Goal: Task Accomplishment & Management: Complete application form

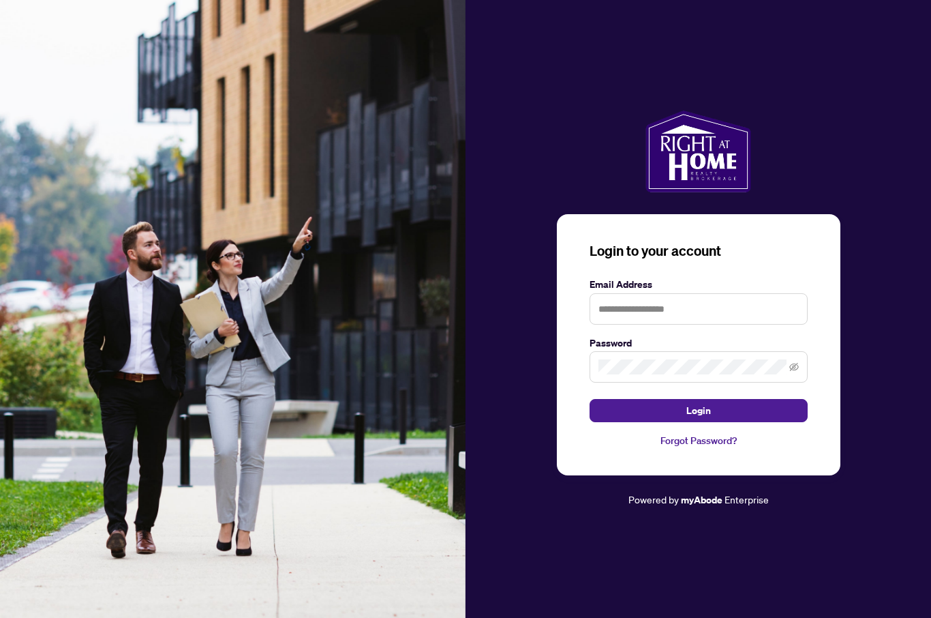
click at [145, 135] on img at bounding box center [233, 309] width 466 height 618
click at [657, 325] on input "text" at bounding box center [699, 308] width 218 height 31
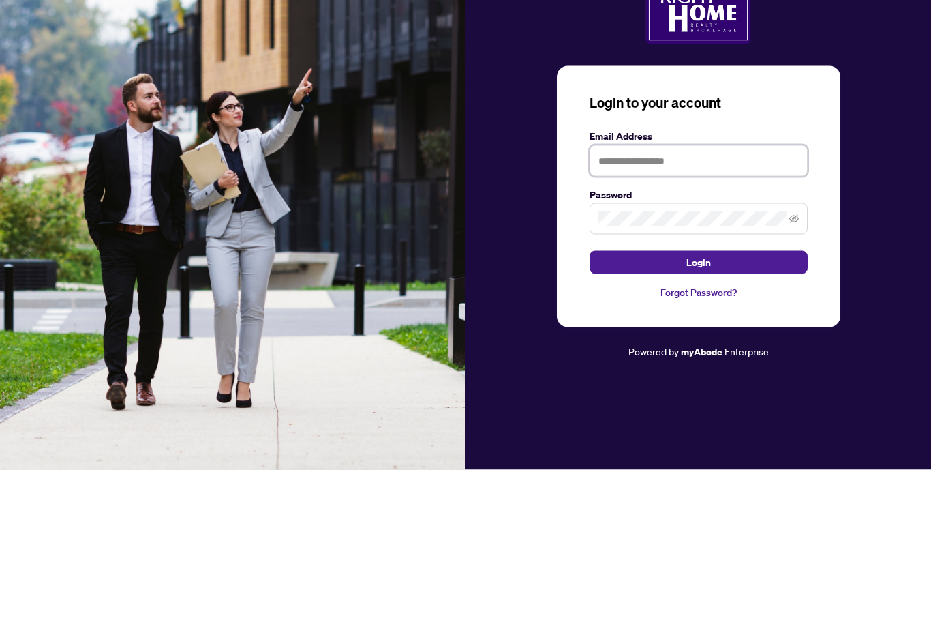
type input "**********"
click at [698, 399] on button "Login" at bounding box center [699, 410] width 218 height 23
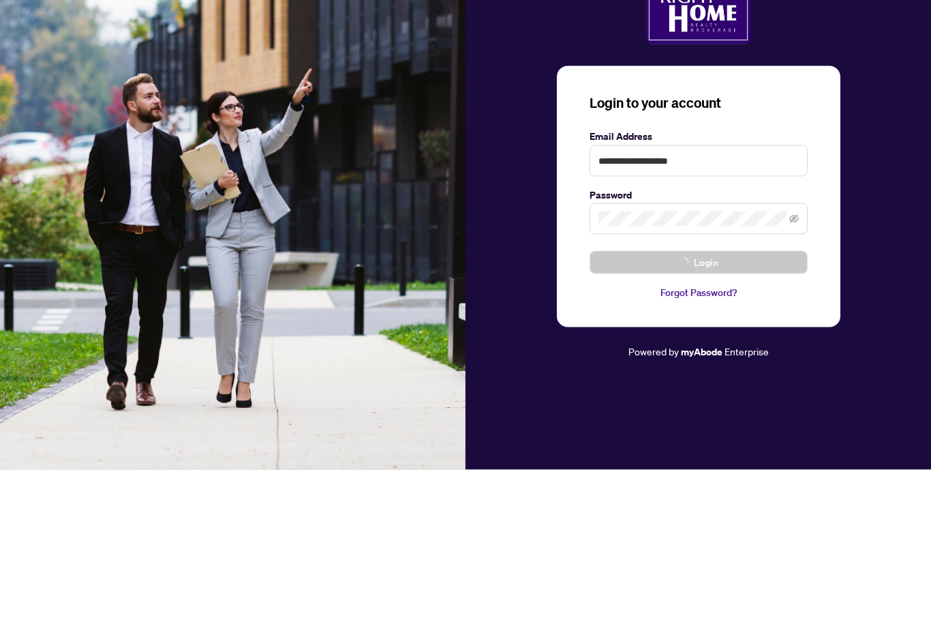
scroll to position [47, 0]
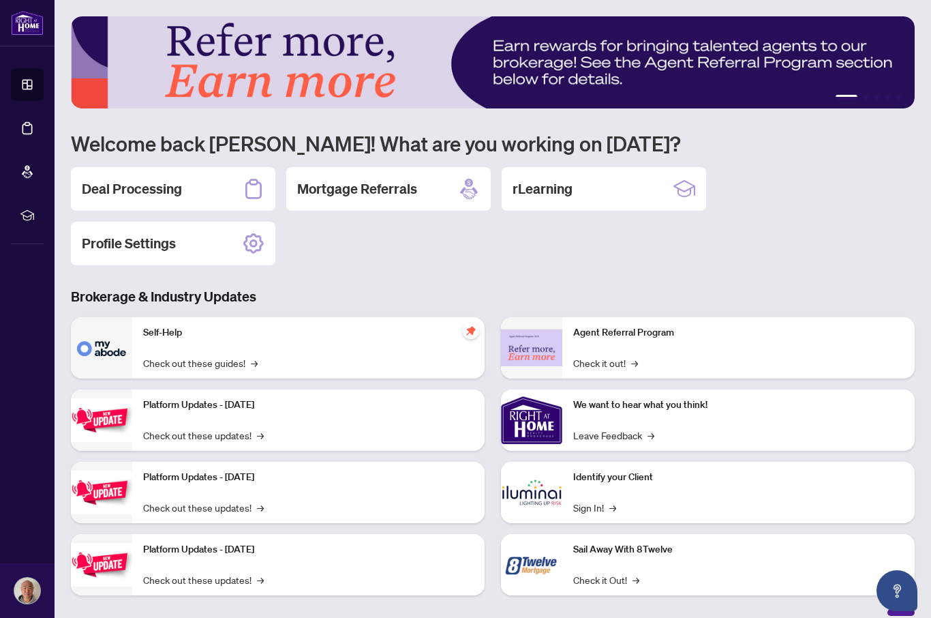
click at [220, 188] on div "Deal Processing" at bounding box center [173, 189] width 205 height 44
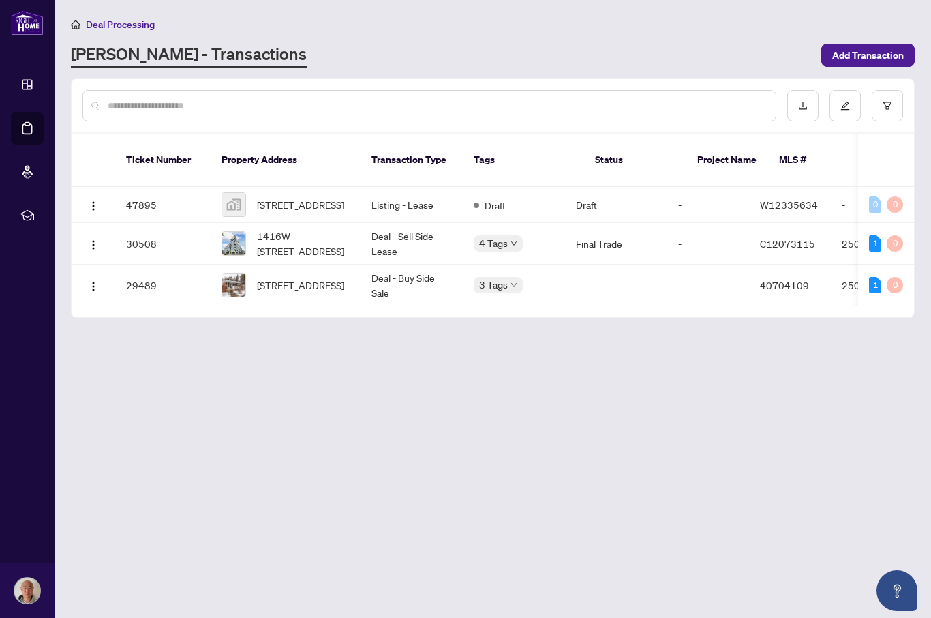
click at [299, 197] on span "[STREET_ADDRESS]" at bounding box center [300, 204] width 87 height 15
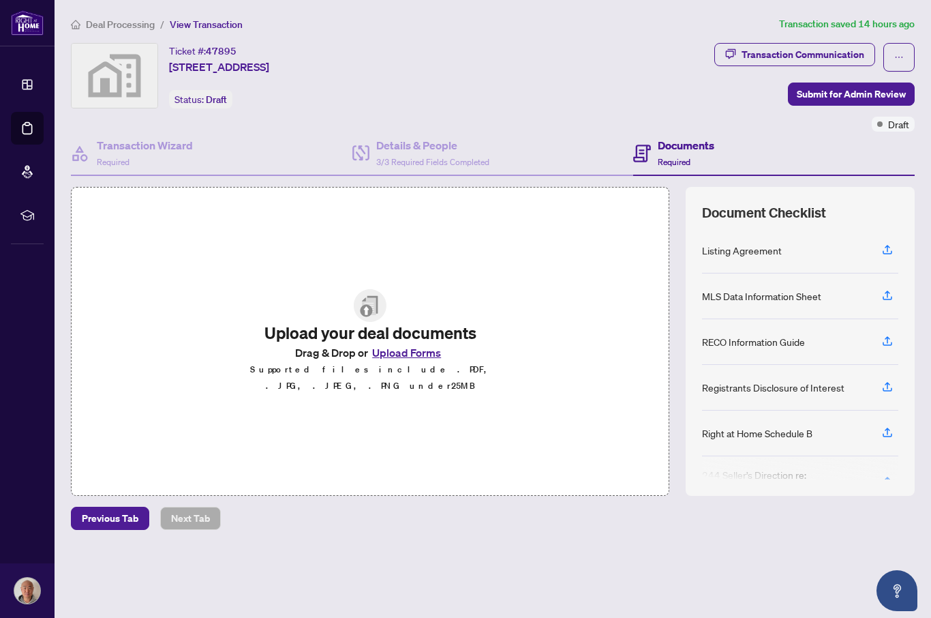
click at [170, 132] on div "Transaction Wizard Required" at bounding box center [212, 154] width 282 height 44
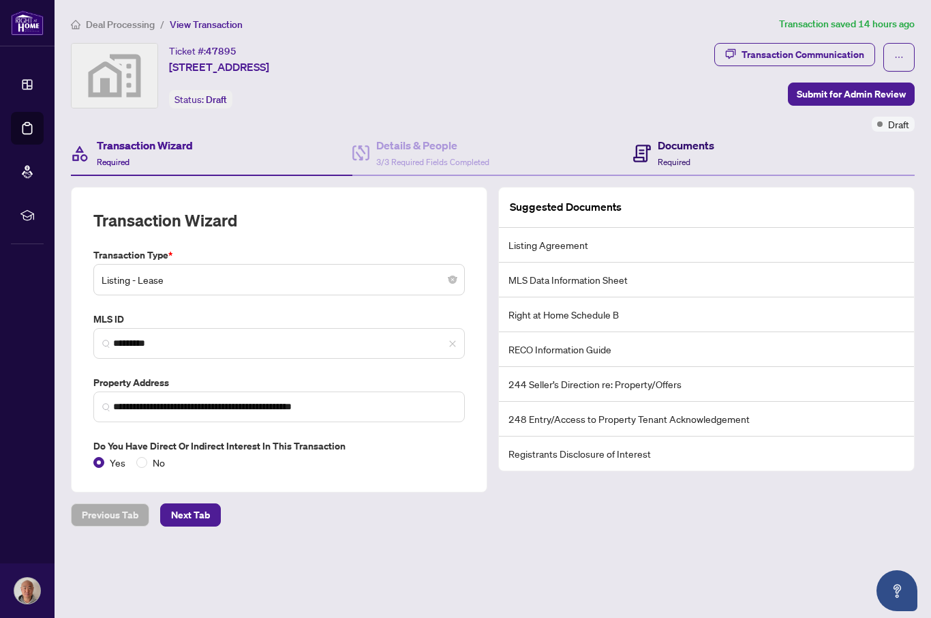
click at [693, 145] on h4 "Documents" at bounding box center [686, 145] width 57 height 16
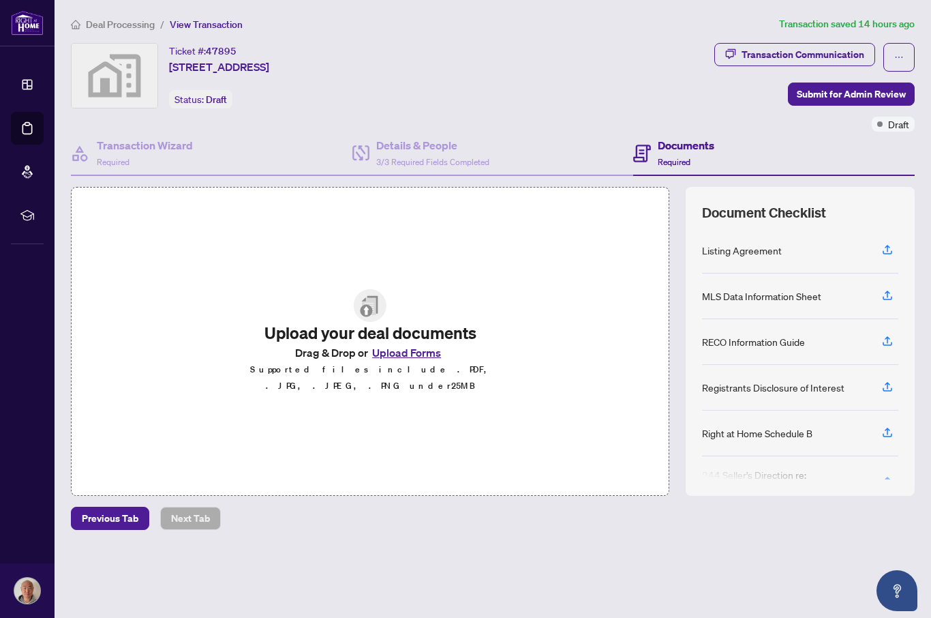
click at [883, 253] on icon "button" at bounding box center [888, 249] width 12 height 12
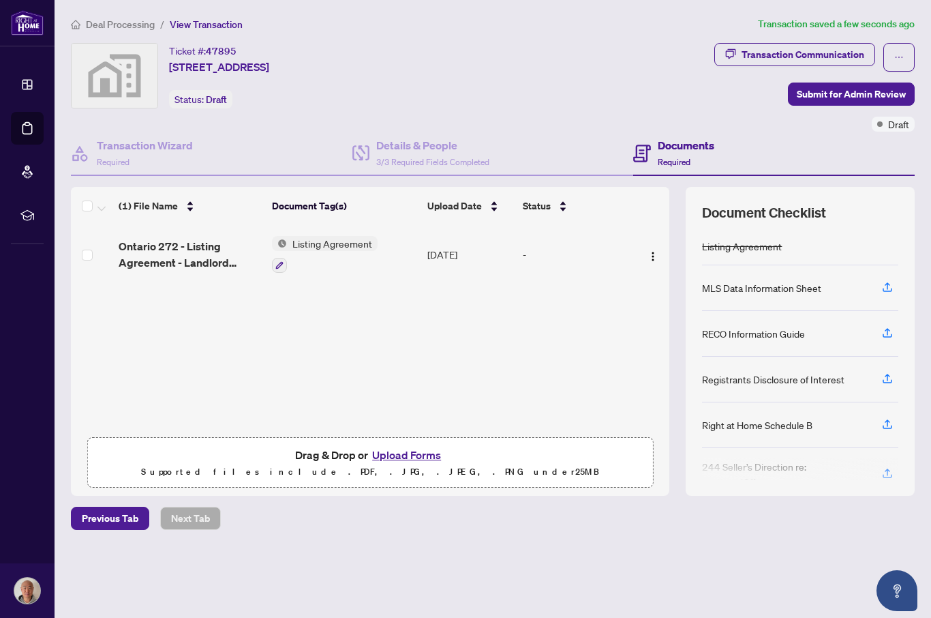
click at [887, 286] on icon "button" at bounding box center [888, 287] width 12 height 12
click at [889, 286] on icon "button" at bounding box center [888, 287] width 12 height 12
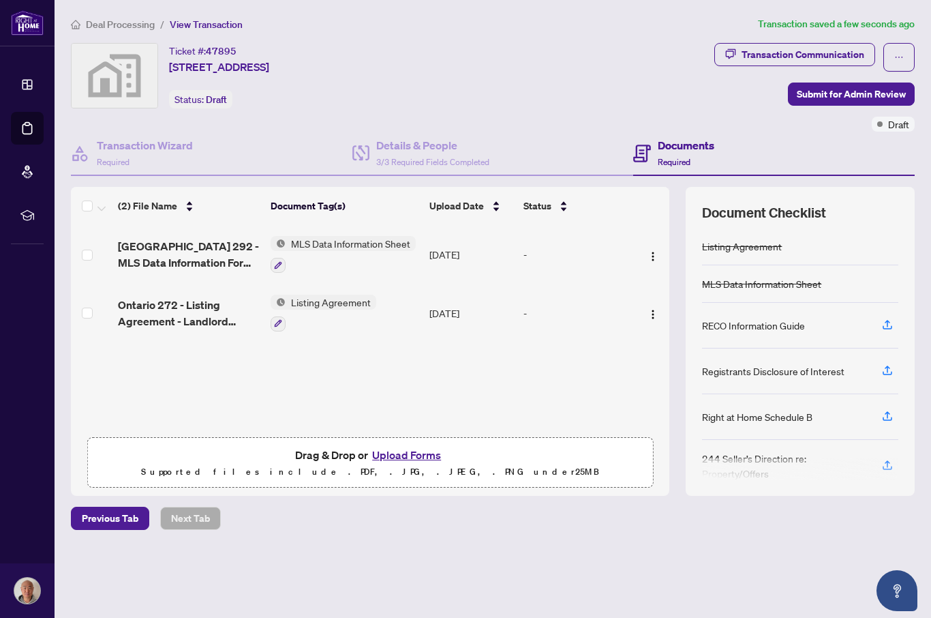
click at [888, 324] on icon "button" at bounding box center [887, 323] width 5 height 7
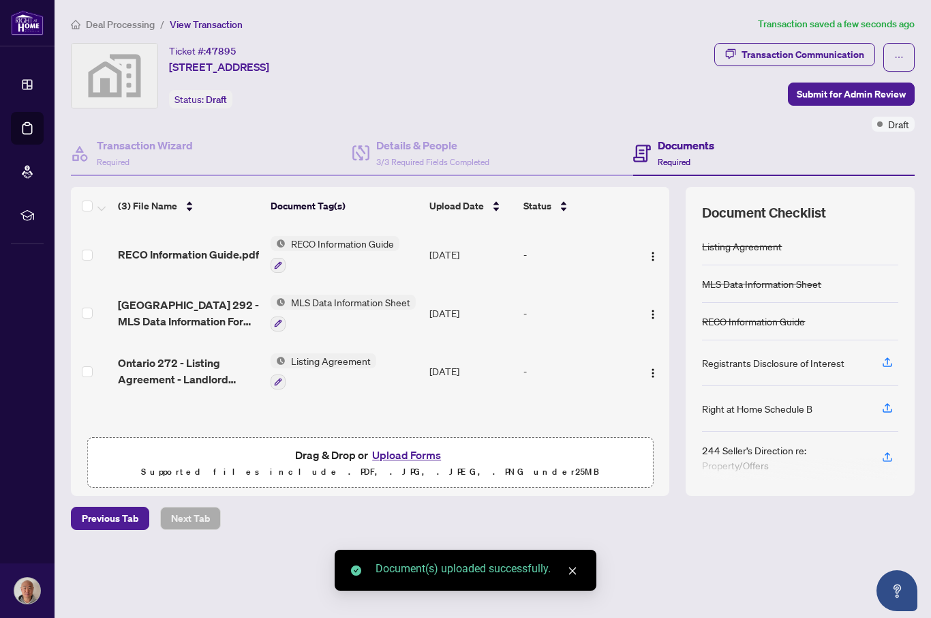
click at [888, 360] on icon "button" at bounding box center [887, 360] width 5 height 7
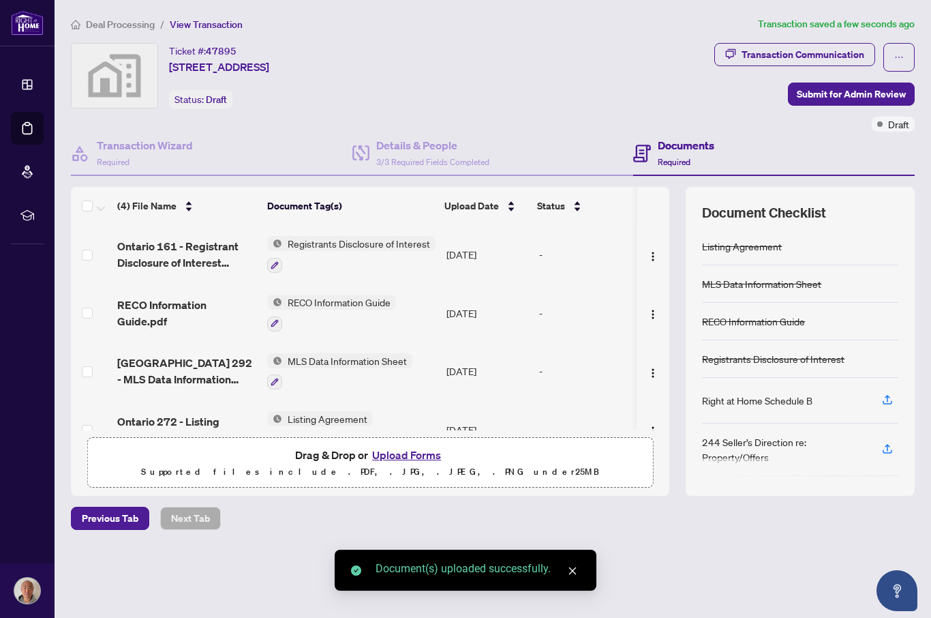
click at [882, 399] on icon "button" at bounding box center [888, 399] width 12 height 12
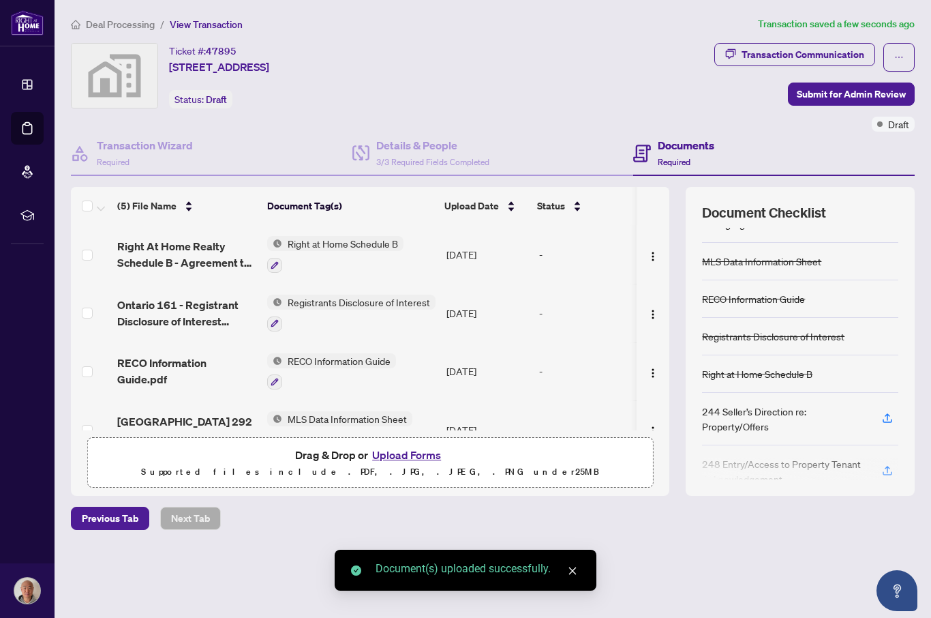
scroll to position [22, 0]
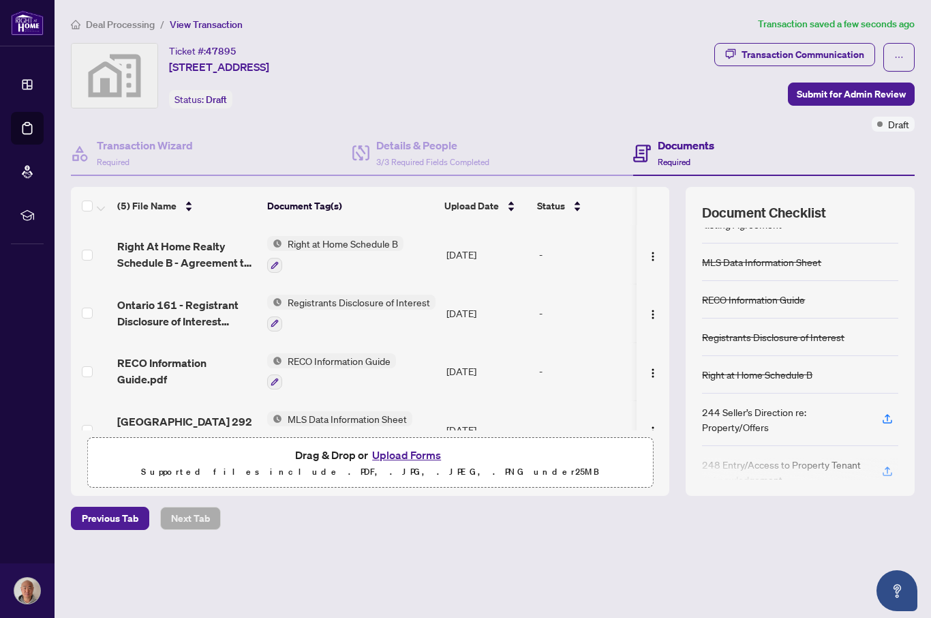
click at [402, 464] on button "Upload Forms" at bounding box center [406, 455] width 77 height 18
click at [865, 96] on span "Submit for Admin Review" at bounding box center [851, 94] width 109 height 22
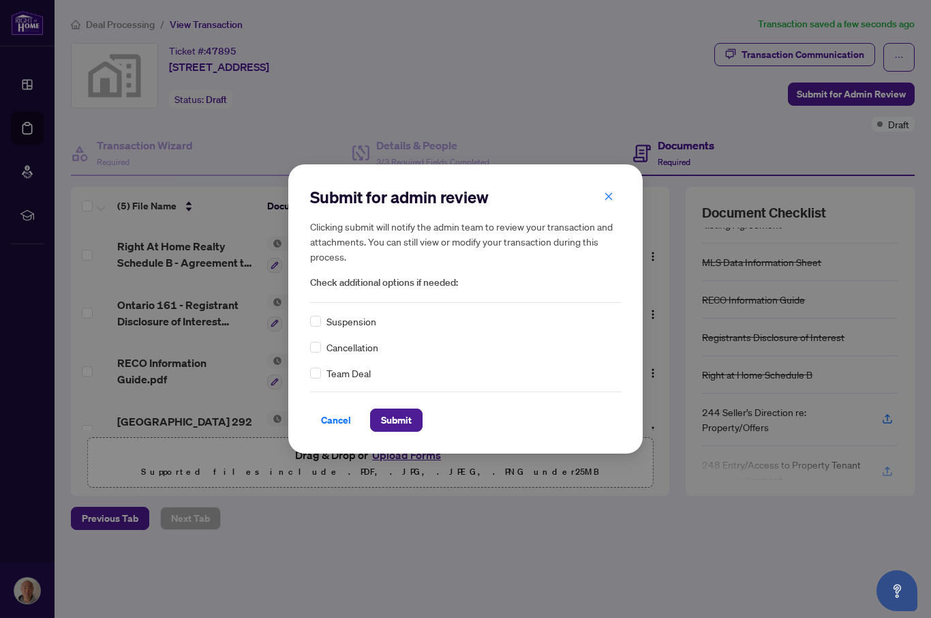
click at [406, 419] on span "Submit" at bounding box center [396, 420] width 31 height 22
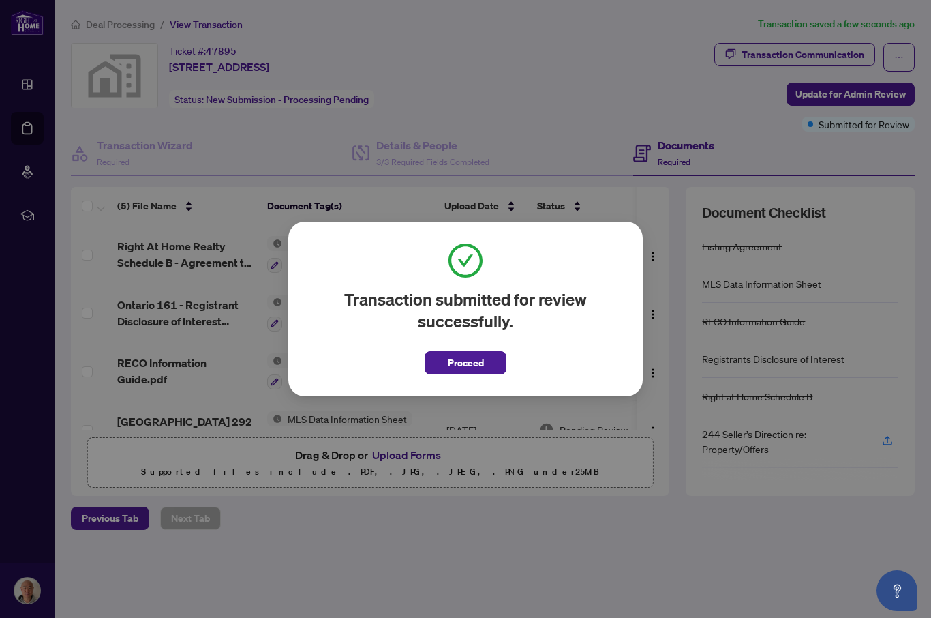
click at [490, 360] on button "Proceed" at bounding box center [466, 362] width 82 height 23
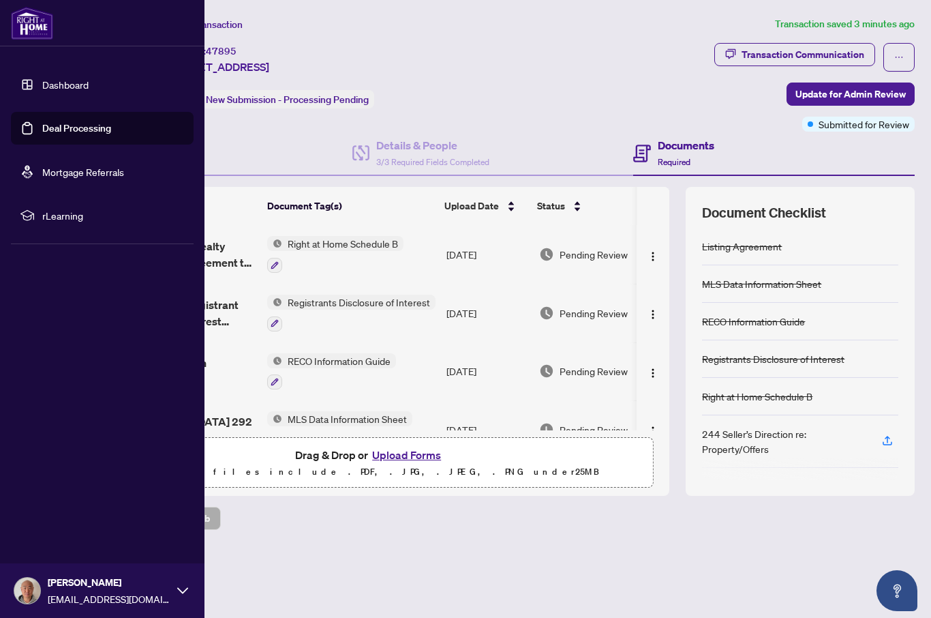
click at [47, 86] on link "Dashboard" at bounding box center [65, 84] width 46 height 12
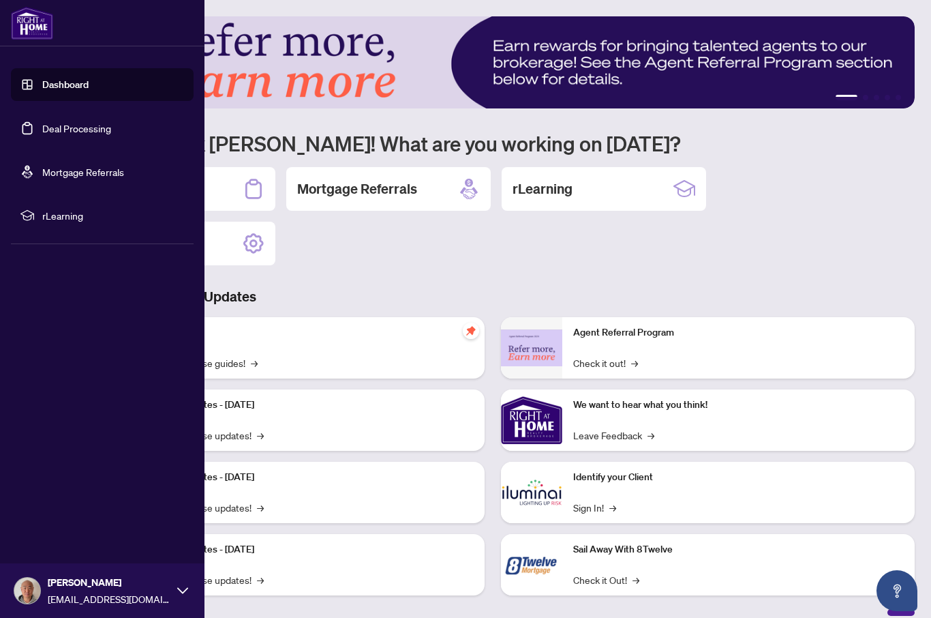
click at [352, 273] on div "1 2 3 4 5 Welcome back [PERSON_NAME]! What are you working on [DATE]? Deal Proc…" at bounding box center [493, 315] width 844 height 599
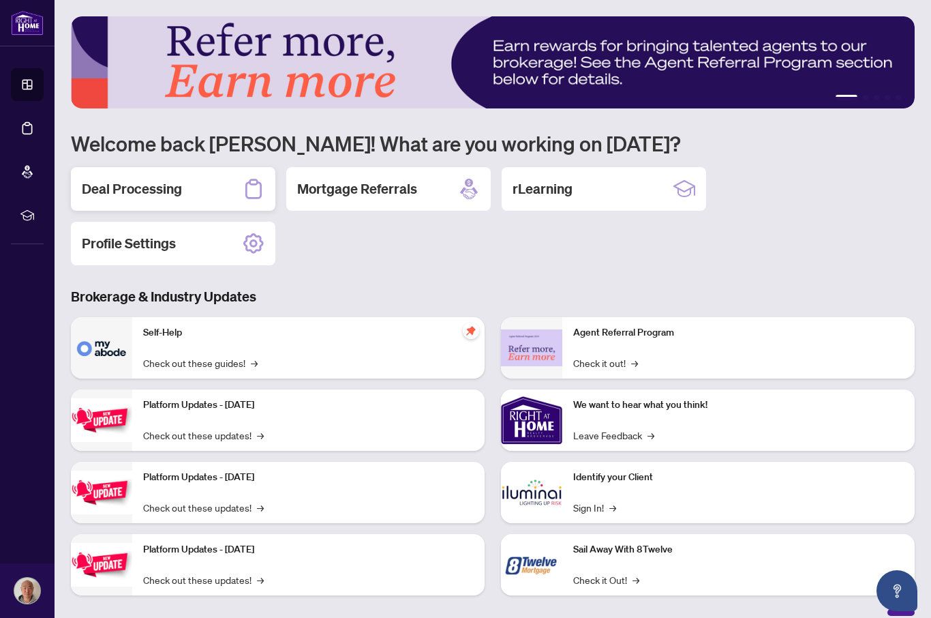
click at [117, 189] on h2 "Deal Processing" at bounding box center [132, 188] width 100 height 19
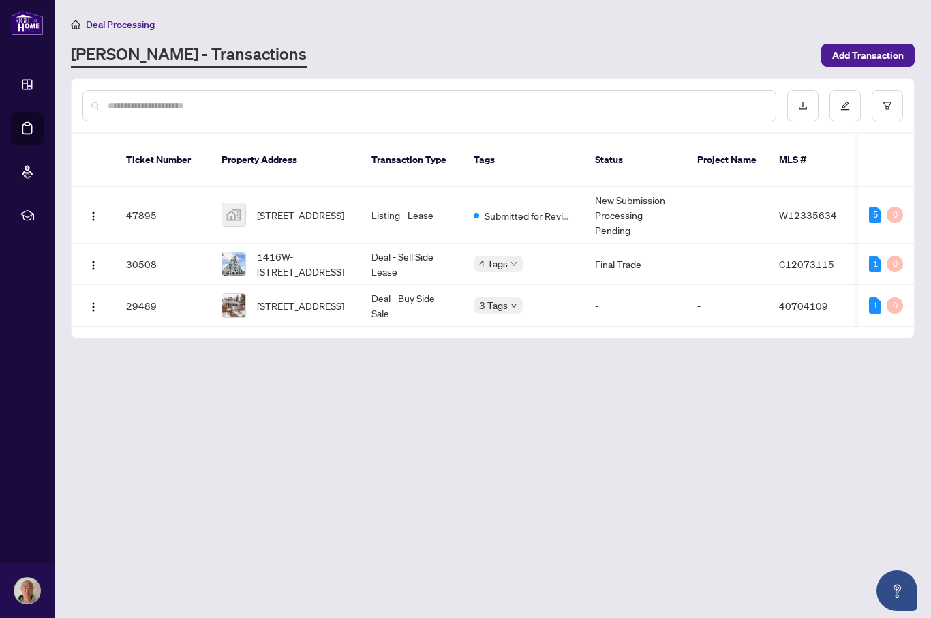
click at [298, 253] on span "1416W-[STREET_ADDRESS]" at bounding box center [303, 264] width 93 height 30
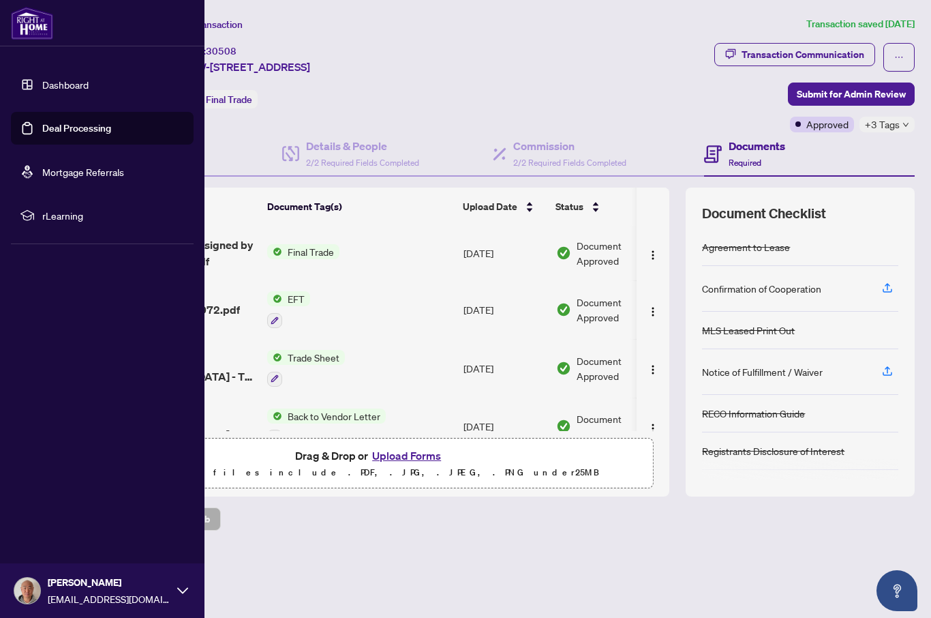
click at [44, 80] on link "Dashboard" at bounding box center [65, 84] width 46 height 12
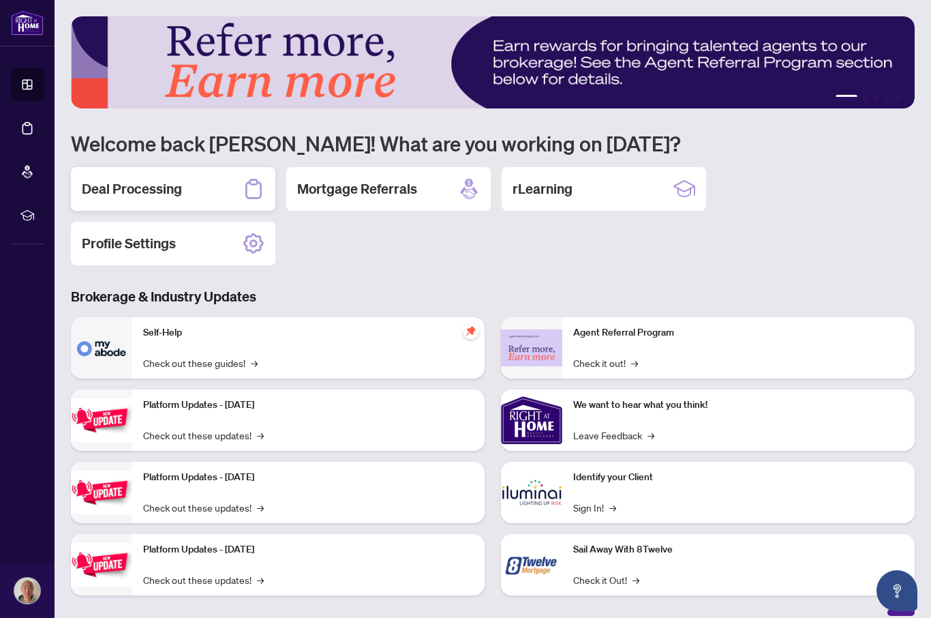
click at [179, 192] on h2 "Deal Processing" at bounding box center [132, 188] width 100 height 19
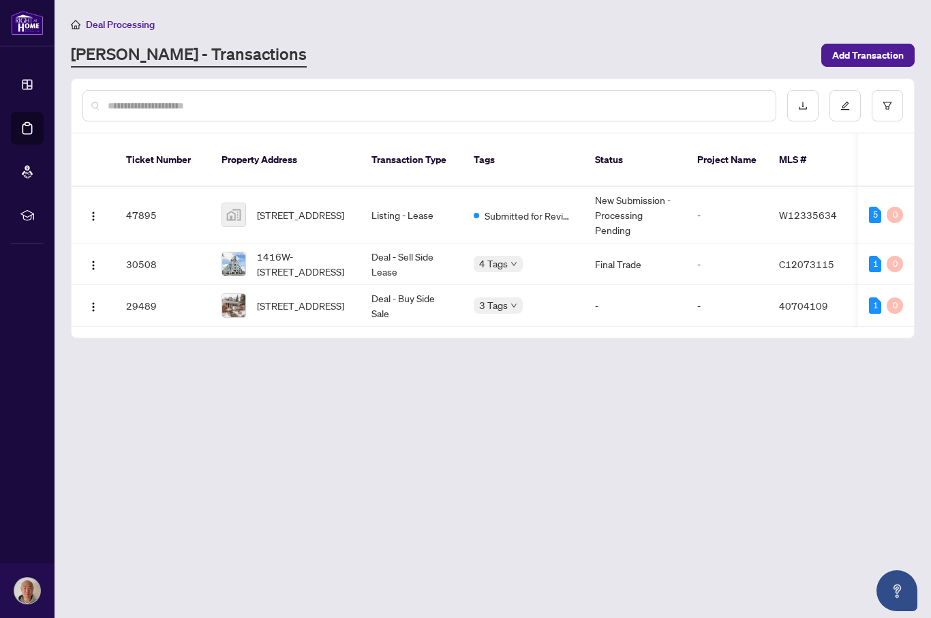
click at [140, 198] on td "47895" at bounding box center [162, 215] width 95 height 57
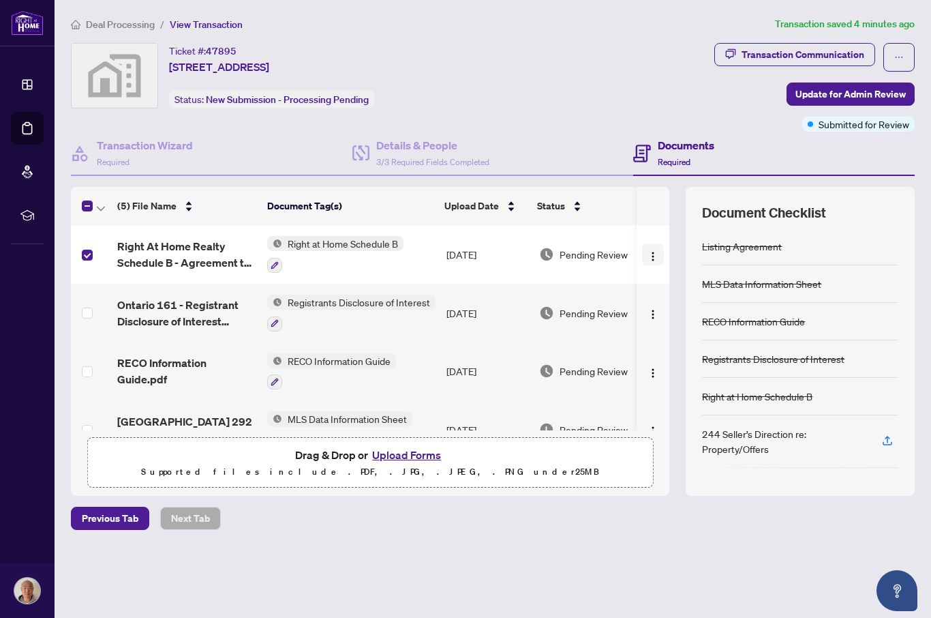
click at [659, 251] on img "button" at bounding box center [653, 256] width 11 height 11
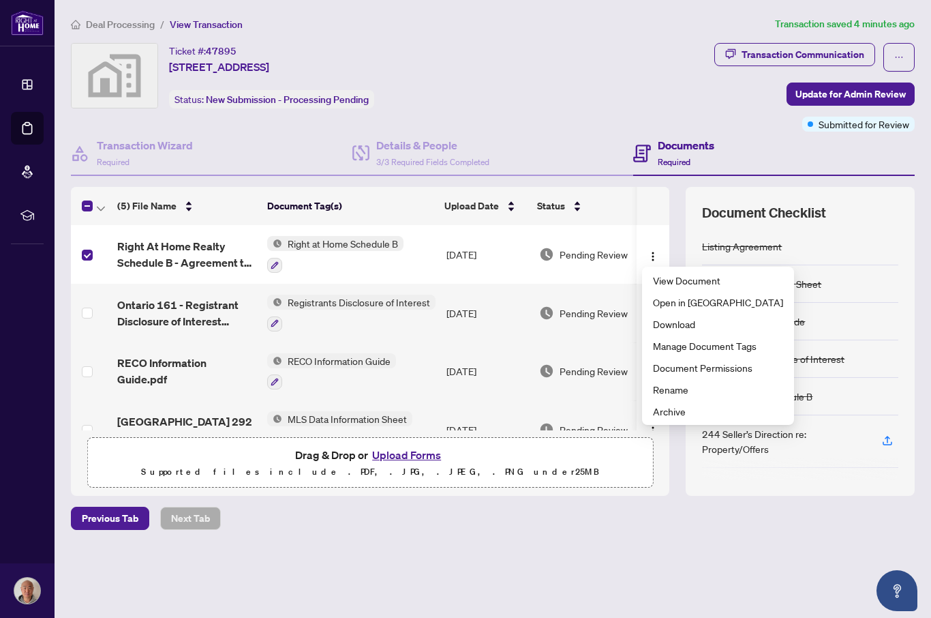
click at [687, 562] on div "Deal Processing / View Transaction Transaction saved 4 minutes ago Ticket #: 47…" at bounding box center [492, 296] width 855 height 561
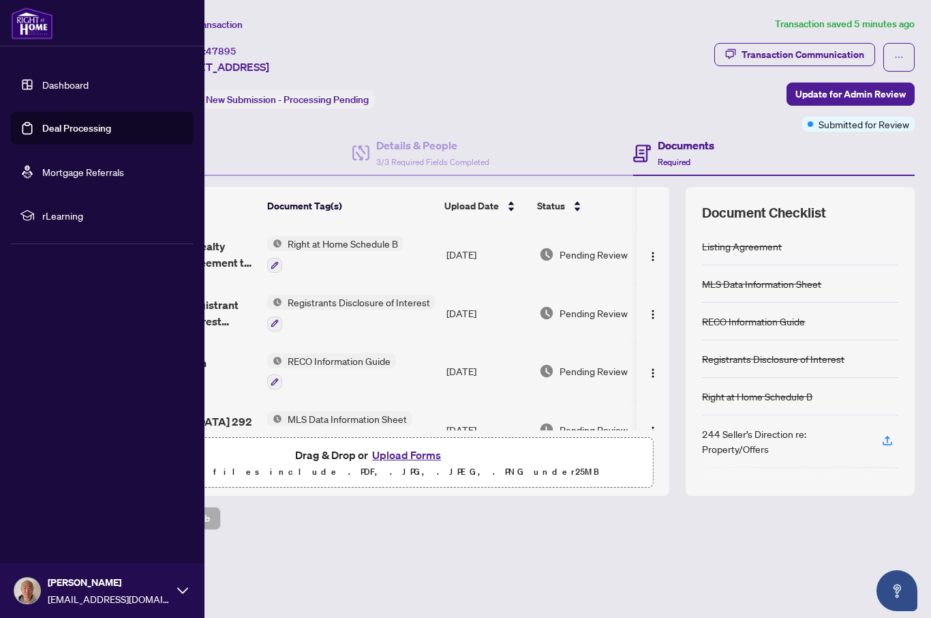
click at [46, 166] on link "Mortgage Referrals" at bounding box center [83, 172] width 82 height 12
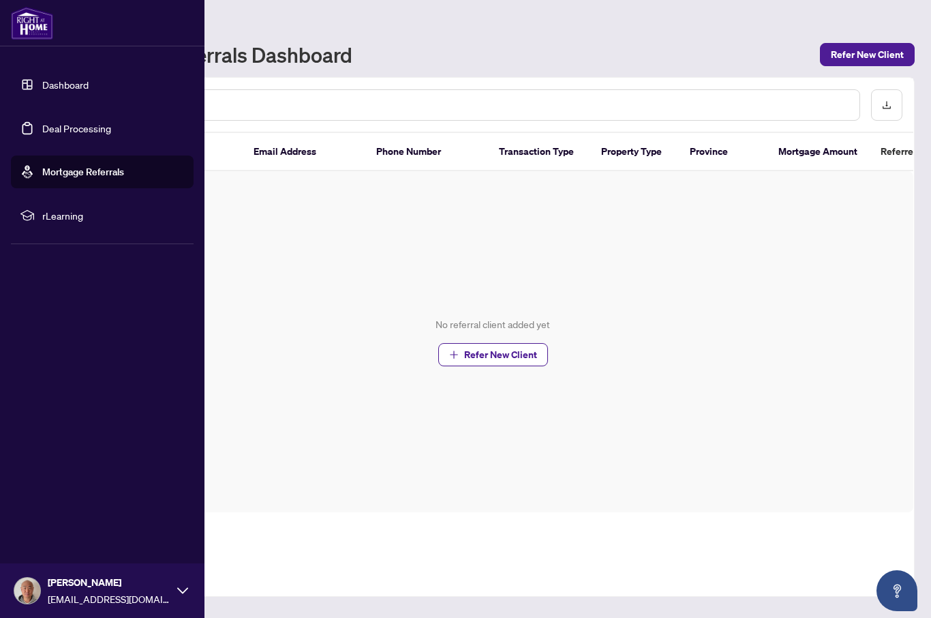
click at [49, 122] on link "Deal Processing" at bounding box center [76, 128] width 69 height 12
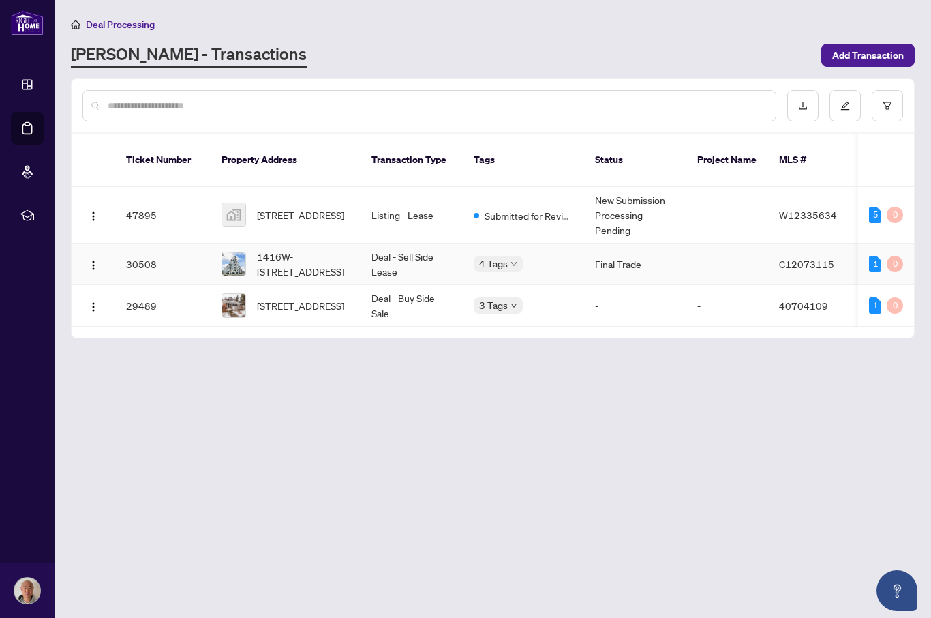
click at [297, 249] on span "1416W-[STREET_ADDRESS]" at bounding box center [303, 264] width 93 height 30
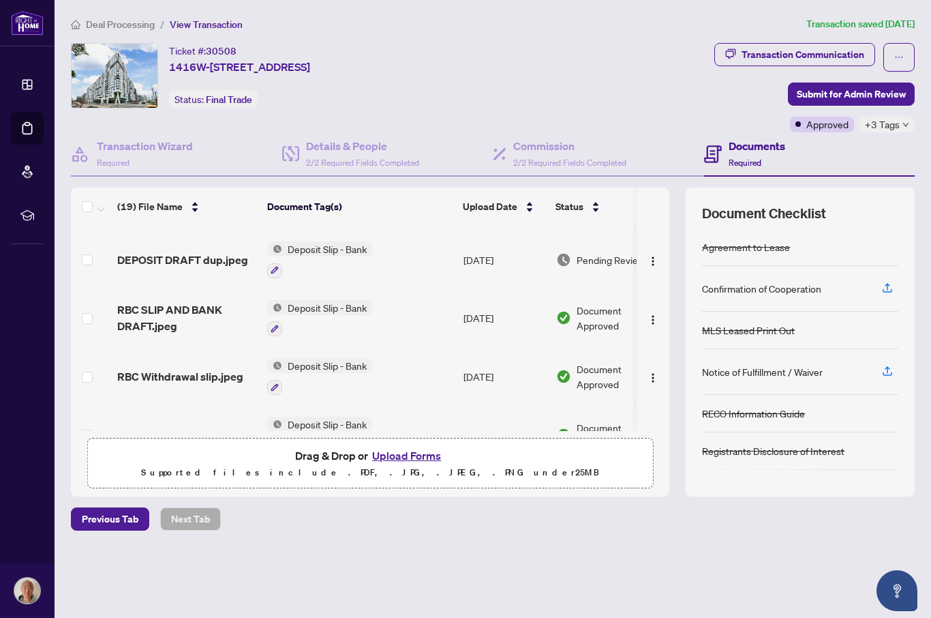
scroll to position [590, -1]
